Goal: Navigation & Orientation: Find specific page/section

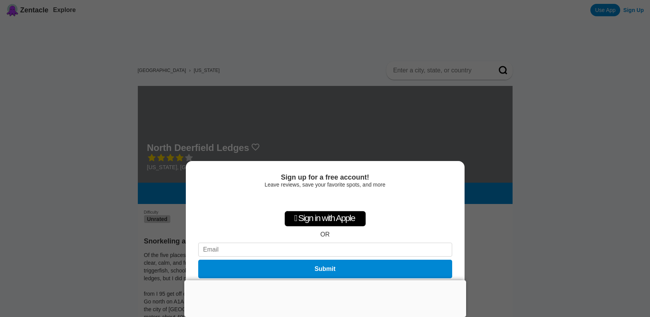
click at [325, 280] on div at bounding box center [325, 280] width 282 height 0
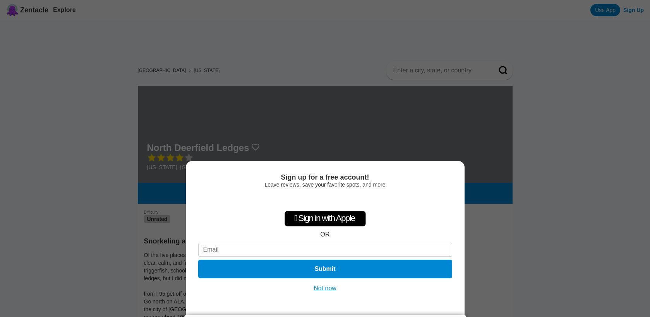
click at [327, 290] on button "Not now" at bounding box center [324, 289] width 27 height 8
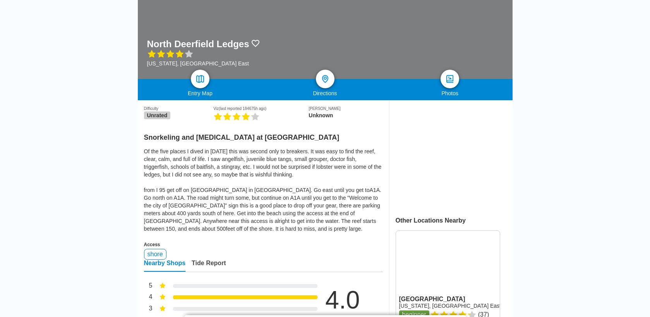
scroll to position [102, 0]
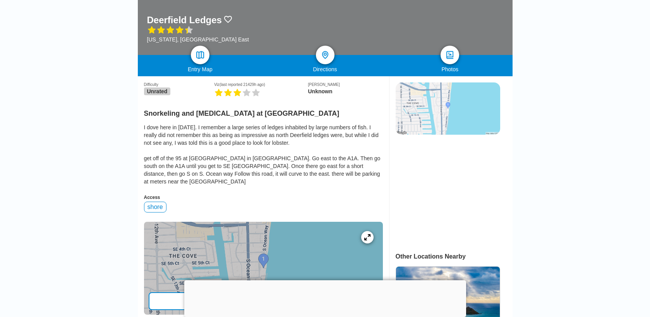
scroll to position [129, 0]
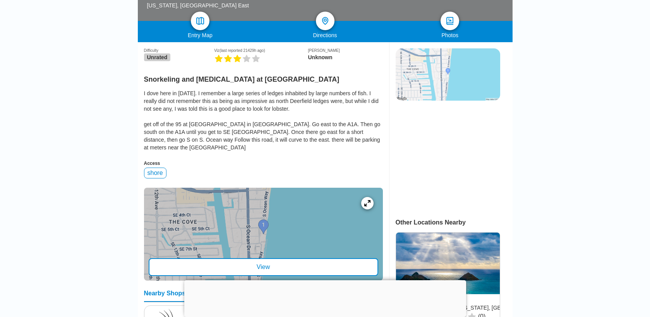
scroll to position [137, 0]
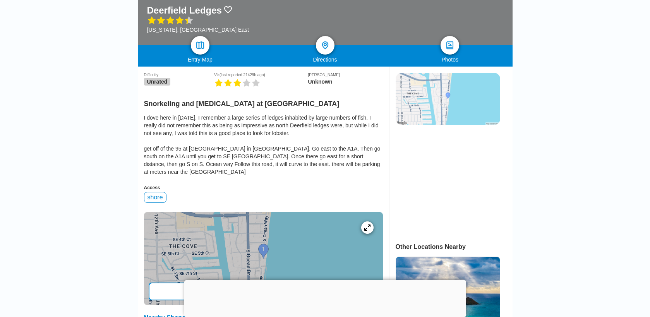
drag, startPoint x: 249, startPoint y: 205, endPoint x: 262, endPoint y: 0, distance: 205.2
